Goal: Find specific page/section: Find specific page/section

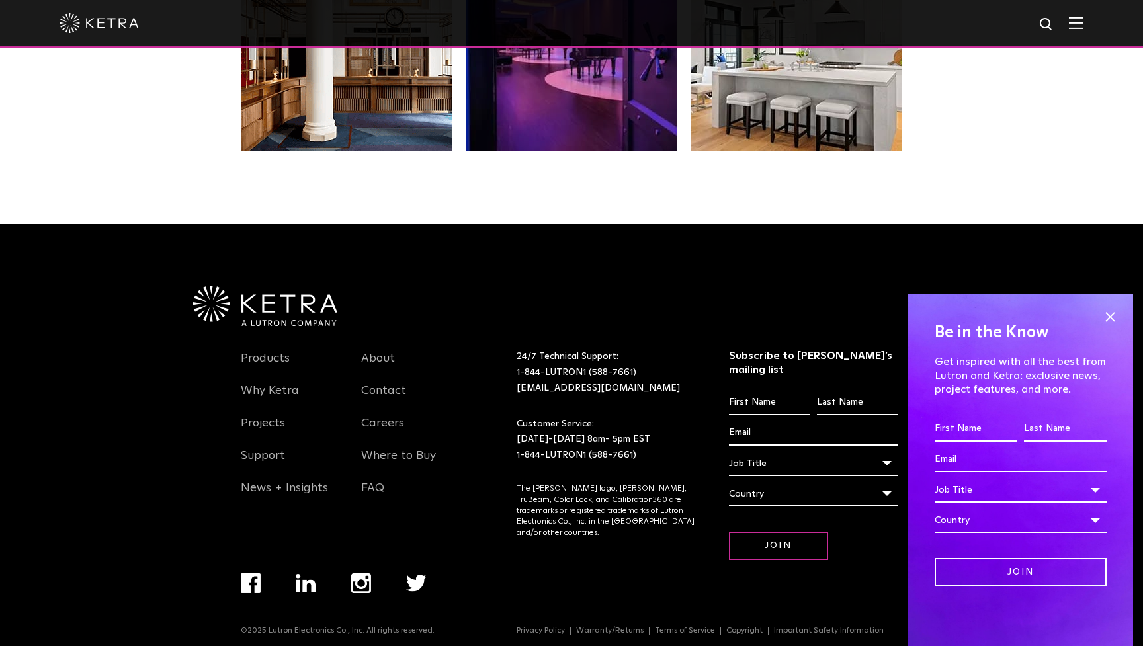
scroll to position [2776, 0]
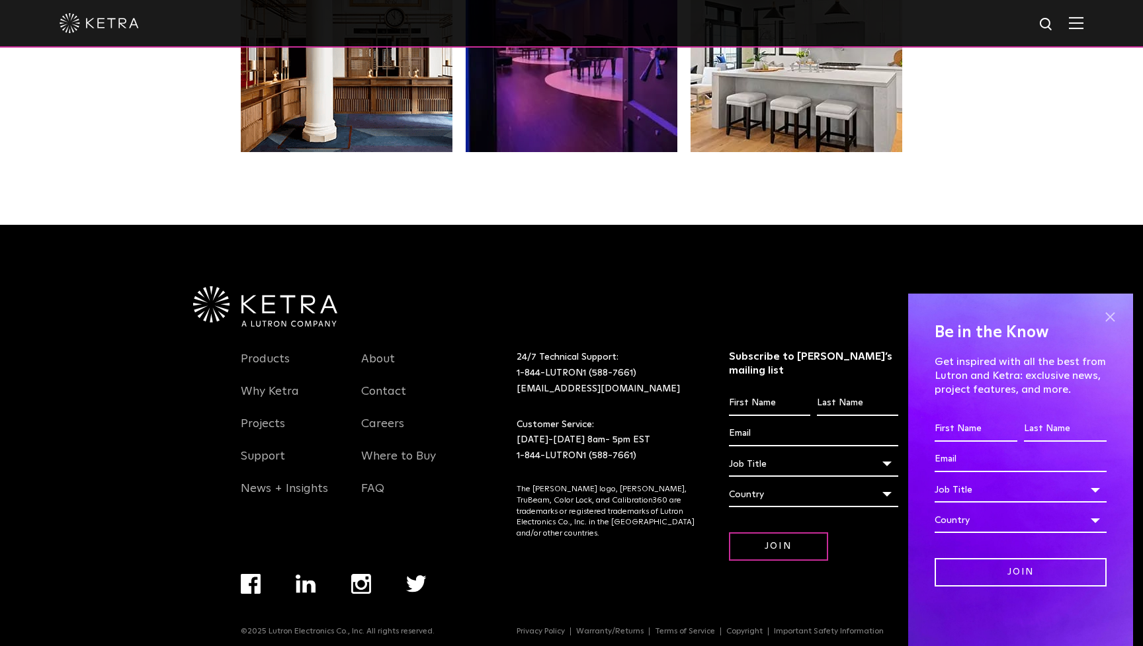
click at [1111, 315] on span at bounding box center [1110, 317] width 20 height 20
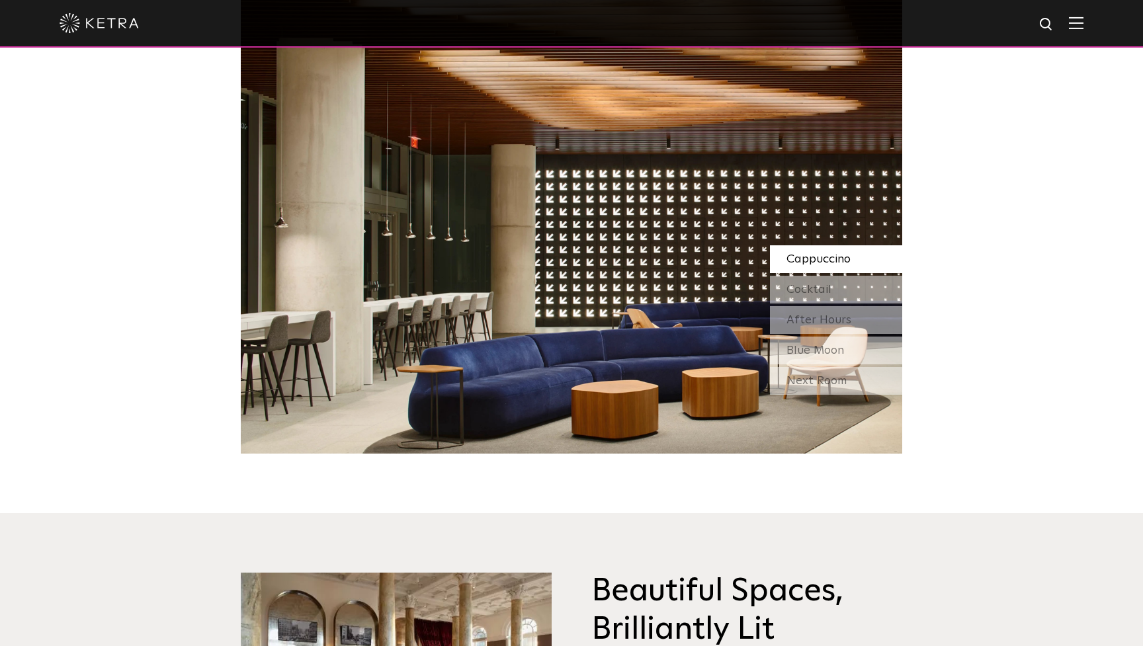
scroll to position [1297, 0]
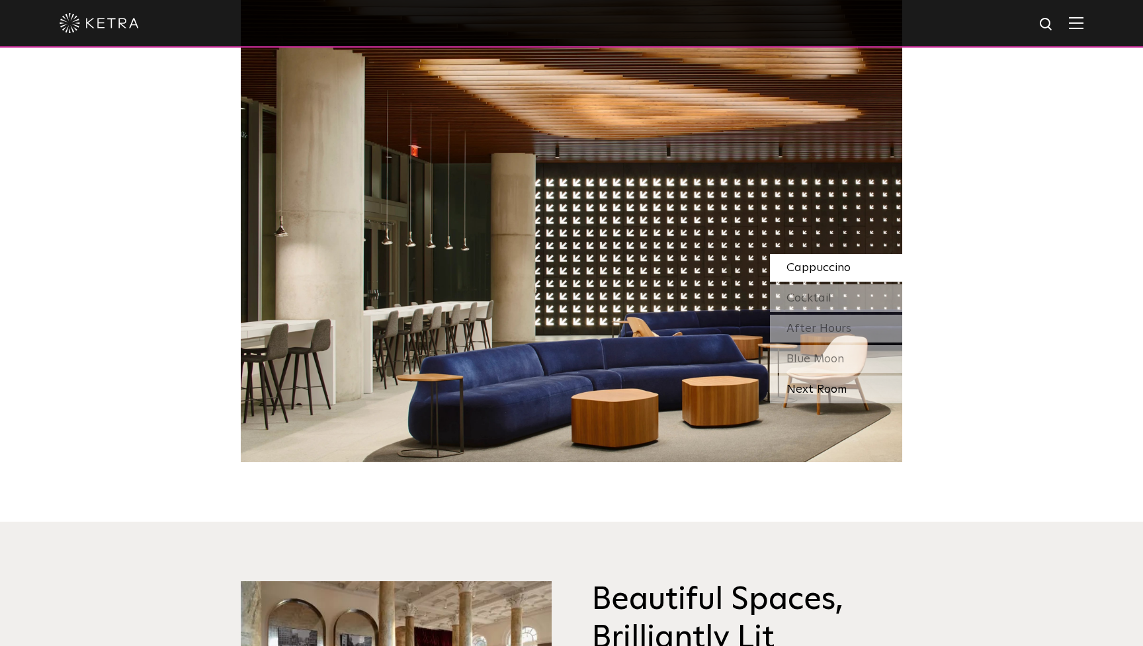
click at [823, 388] on div "Next Room" at bounding box center [836, 390] width 132 height 28
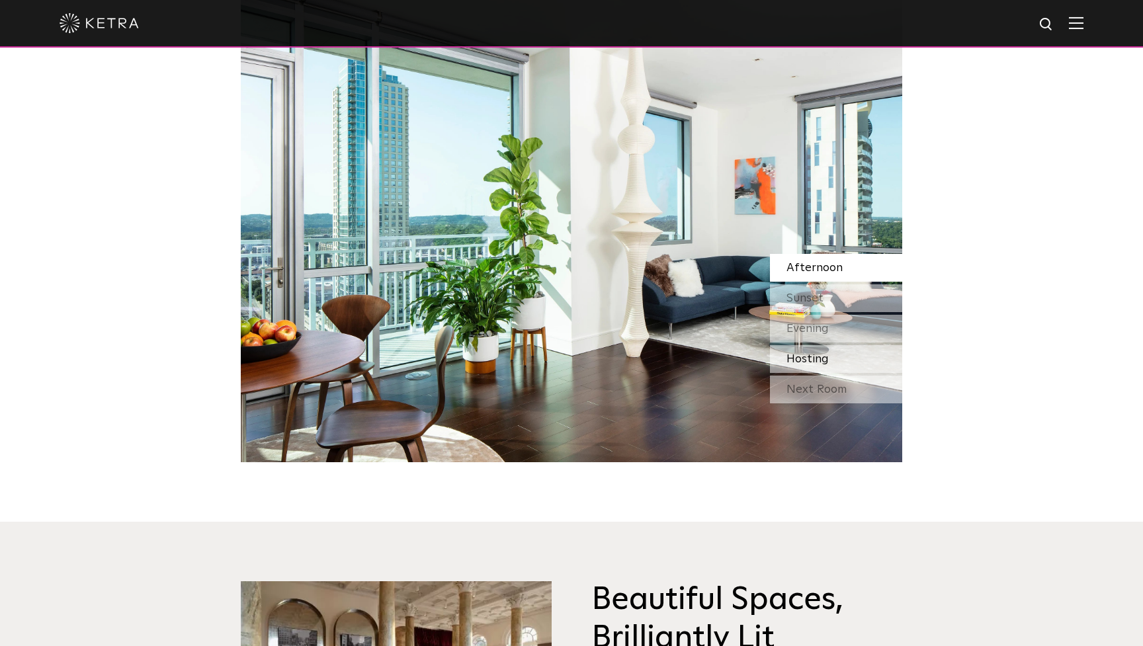
click at [828, 358] on span "Hosting" at bounding box center [807, 359] width 42 height 12
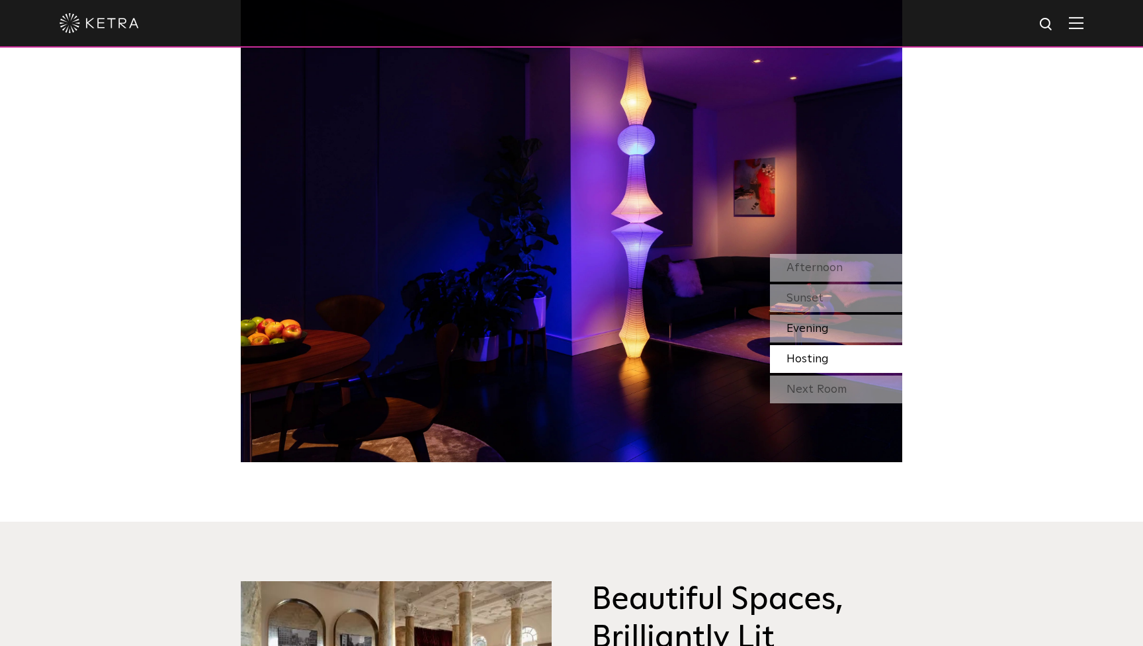
click at [822, 325] on span "Evening" at bounding box center [807, 329] width 42 height 12
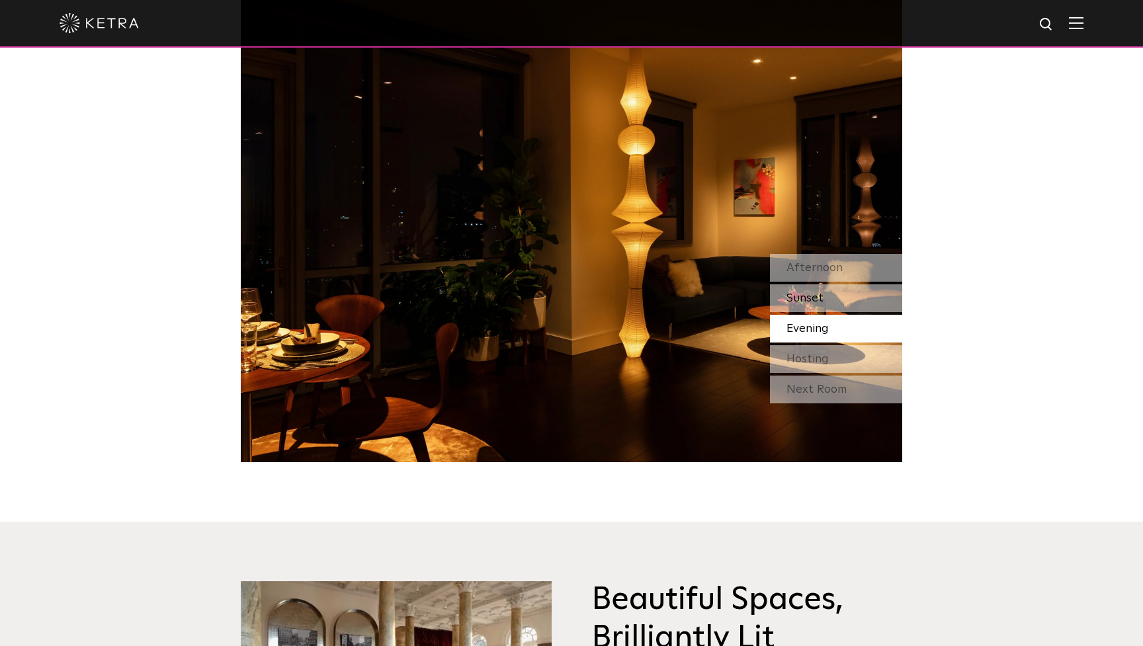
click at [823, 294] on div "Sunset" at bounding box center [836, 298] width 132 height 28
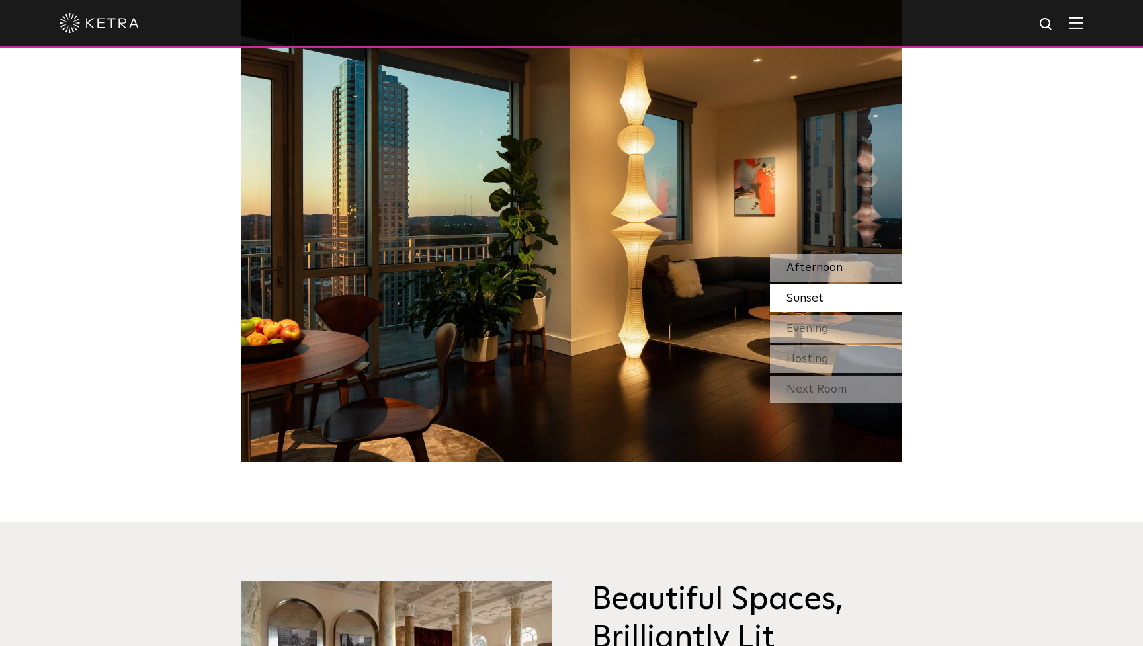
click at [827, 266] on span "Afternoon" at bounding box center [814, 268] width 56 height 12
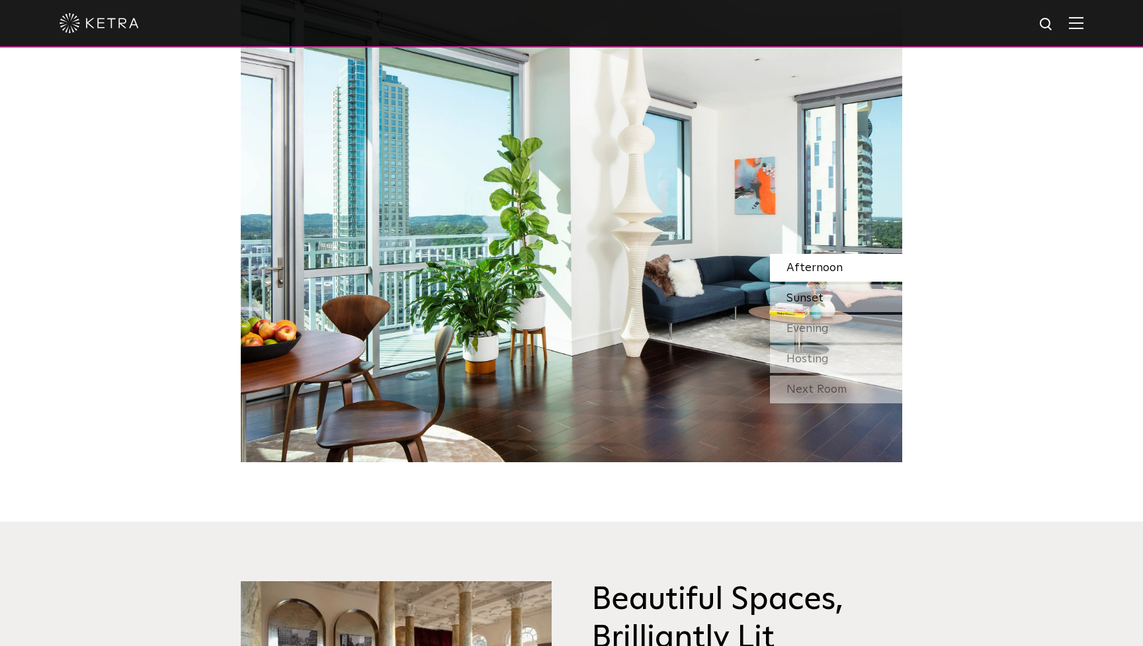
click at [819, 292] on span "Sunset" at bounding box center [804, 298] width 37 height 12
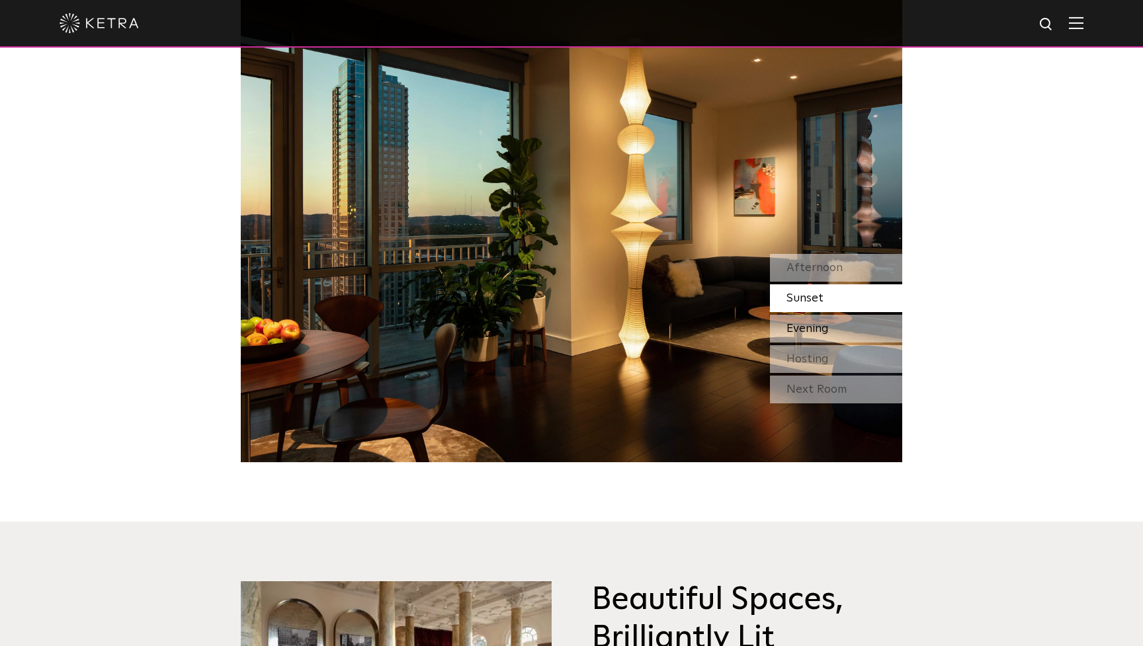
click at [817, 326] on span "Evening" at bounding box center [807, 329] width 42 height 12
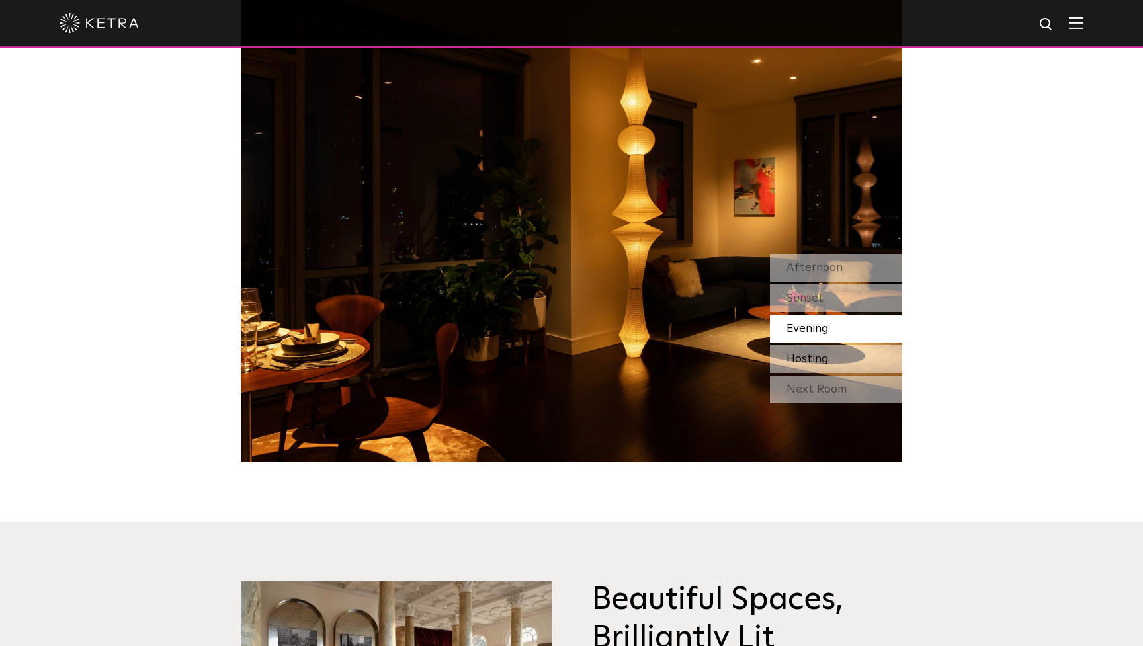
click at [815, 353] on span "Hosting" at bounding box center [807, 359] width 42 height 12
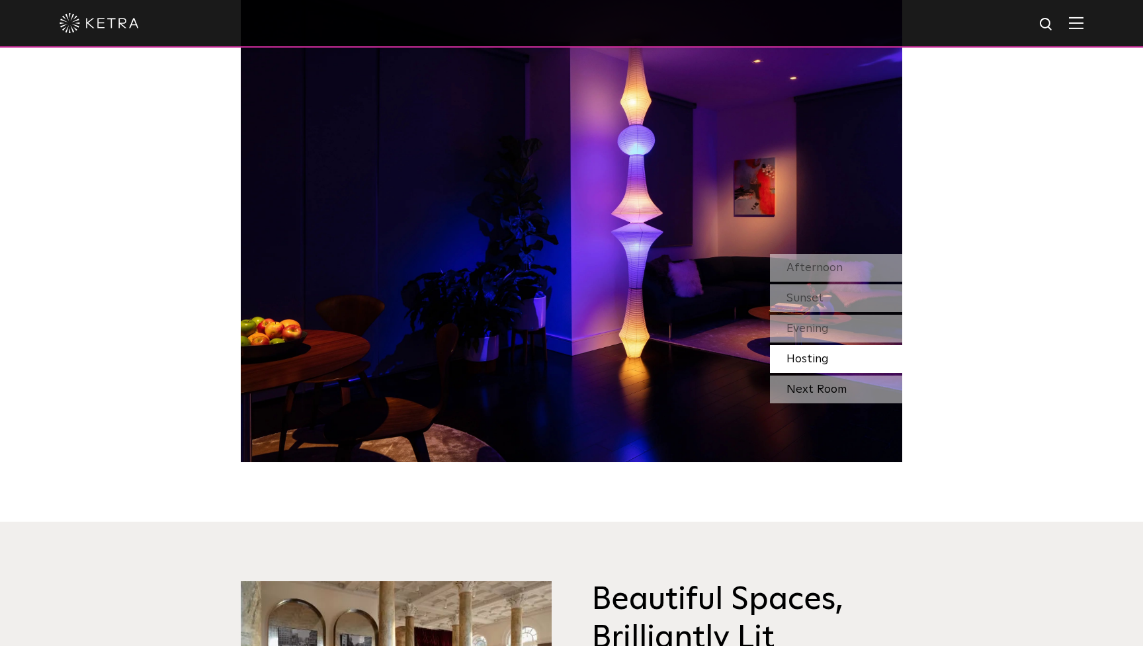
click at [810, 389] on div "Next Room" at bounding box center [836, 390] width 132 height 28
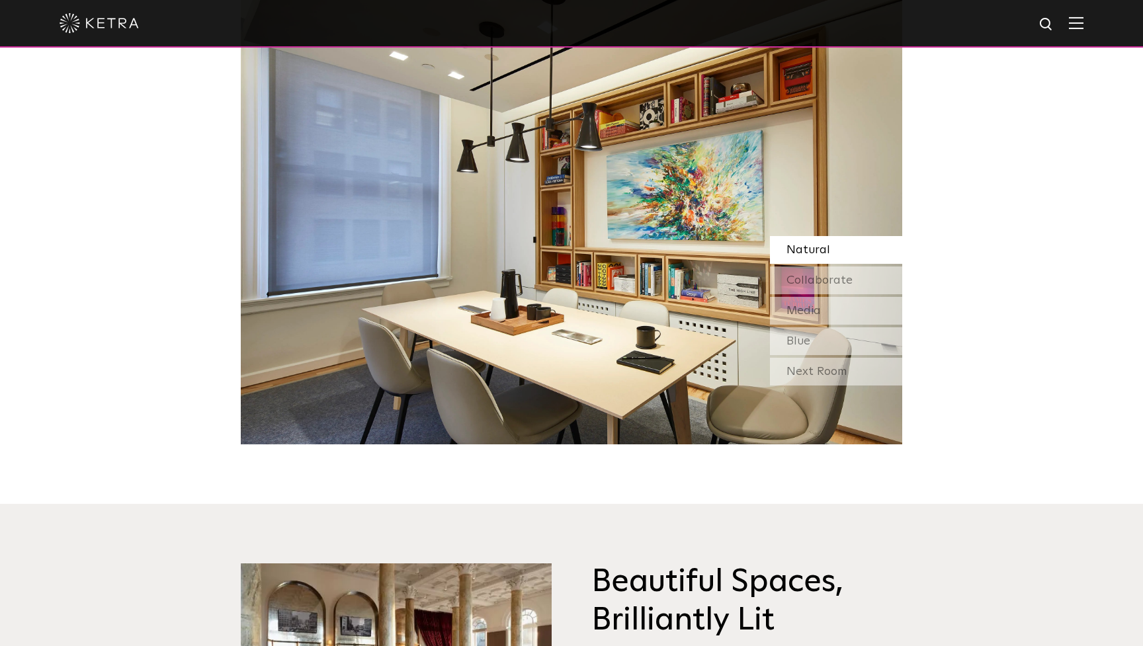
scroll to position [1306, 0]
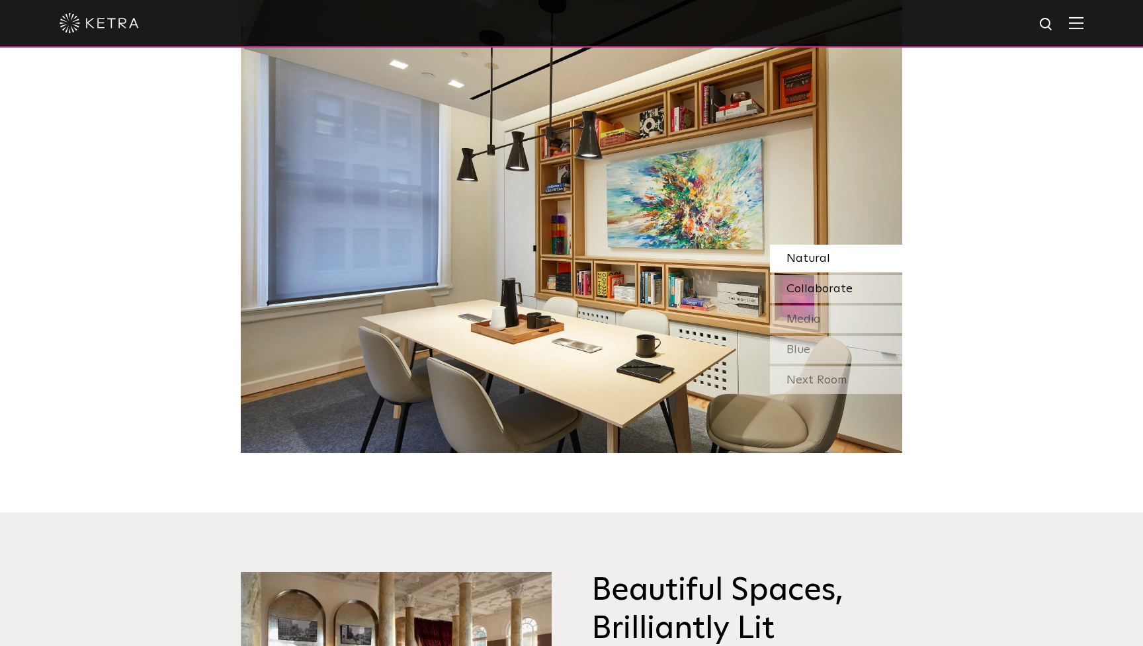
click at [834, 285] on span "Collaborate" at bounding box center [819, 289] width 66 height 12
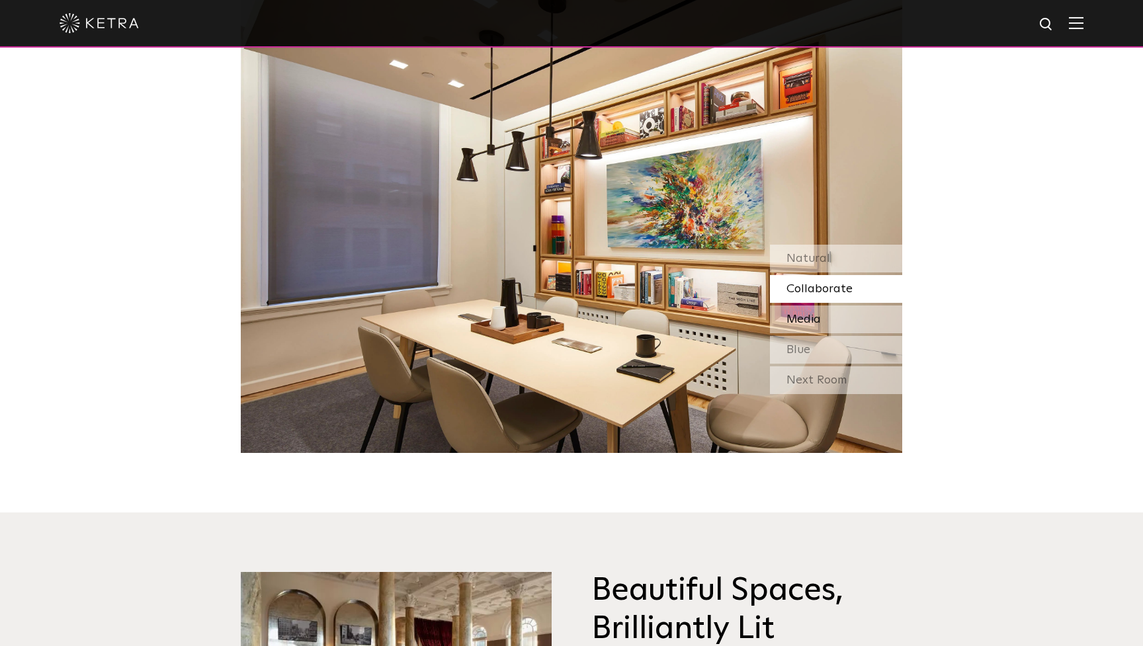
click at [824, 313] on div "Media" at bounding box center [836, 319] width 132 height 28
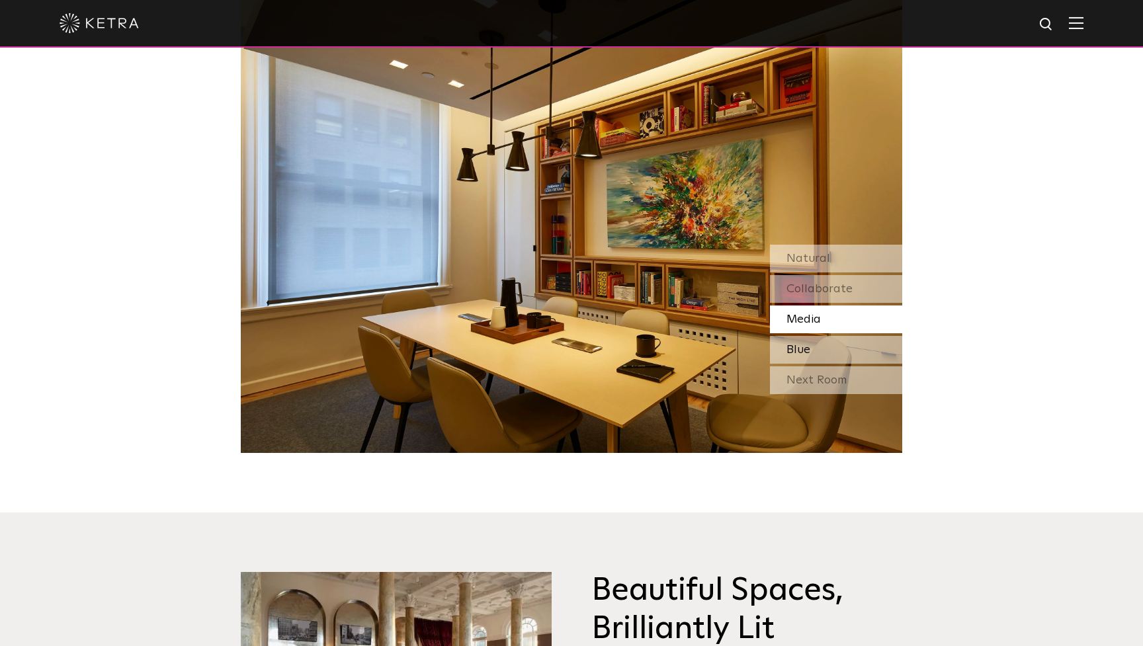
click at [821, 350] on div "Blue" at bounding box center [836, 350] width 132 height 28
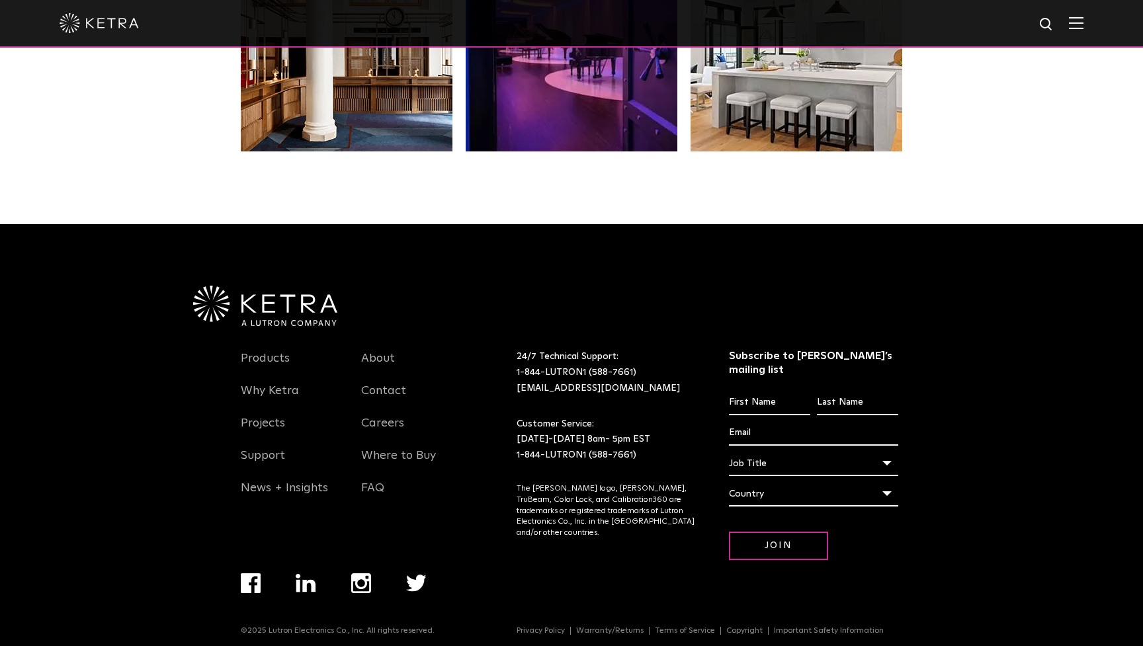
scroll to position [2776, 0]
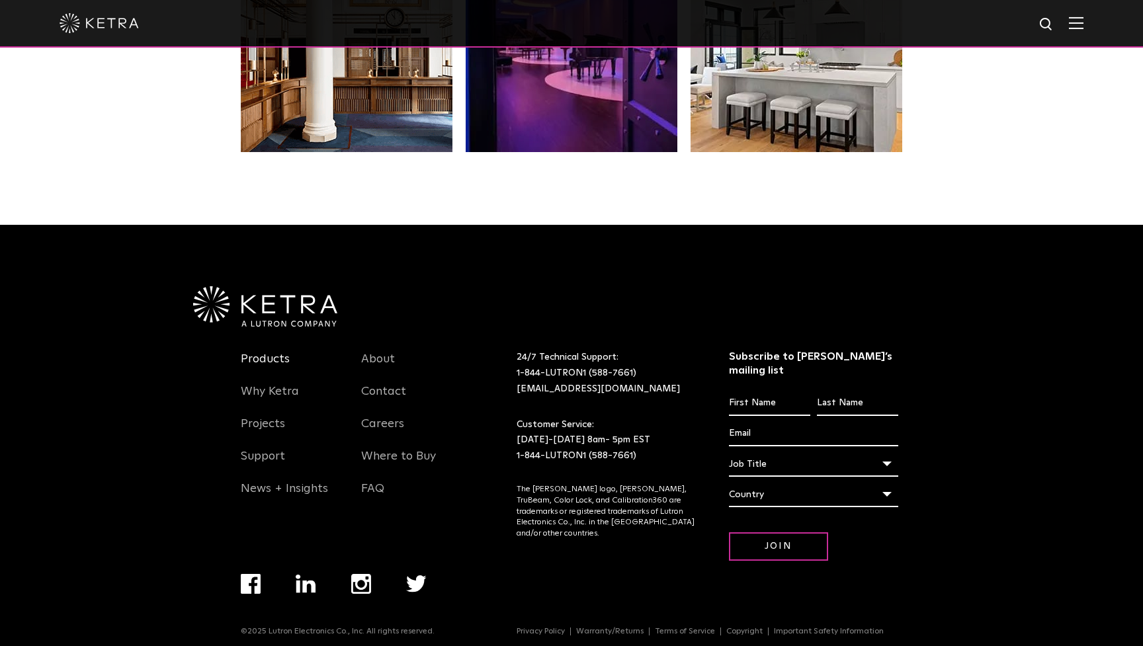
click at [280, 358] on link "Products" at bounding box center [265, 367] width 49 height 30
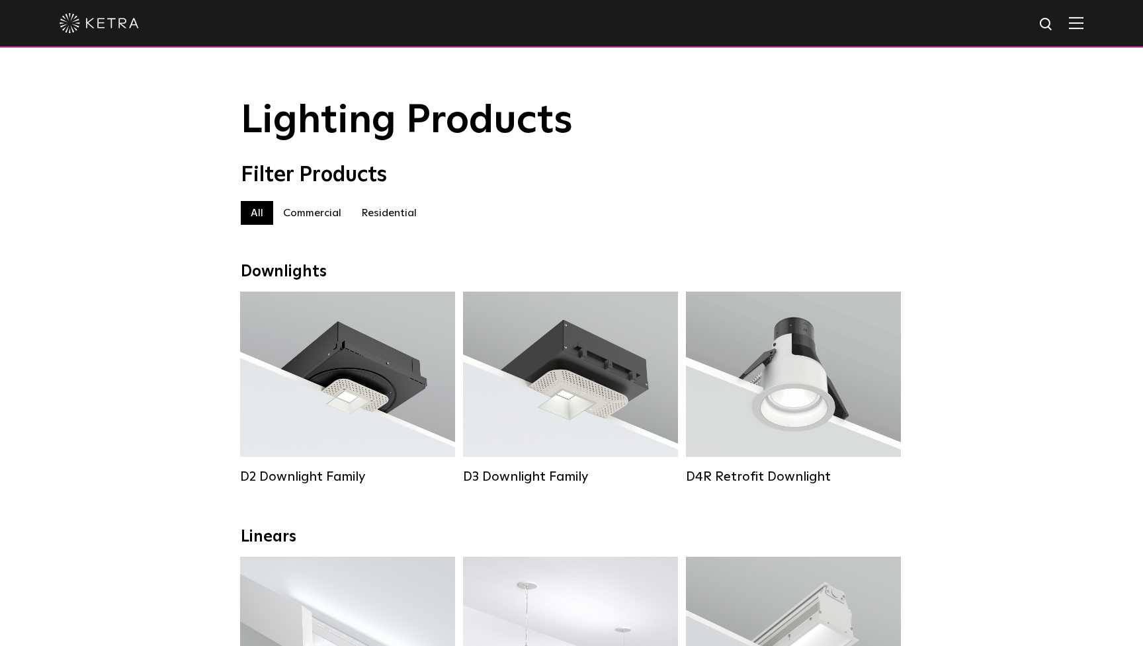
click at [393, 214] on label "Residential" at bounding box center [388, 213] width 75 height 24
